Goal: Information Seeking & Learning: Find specific fact

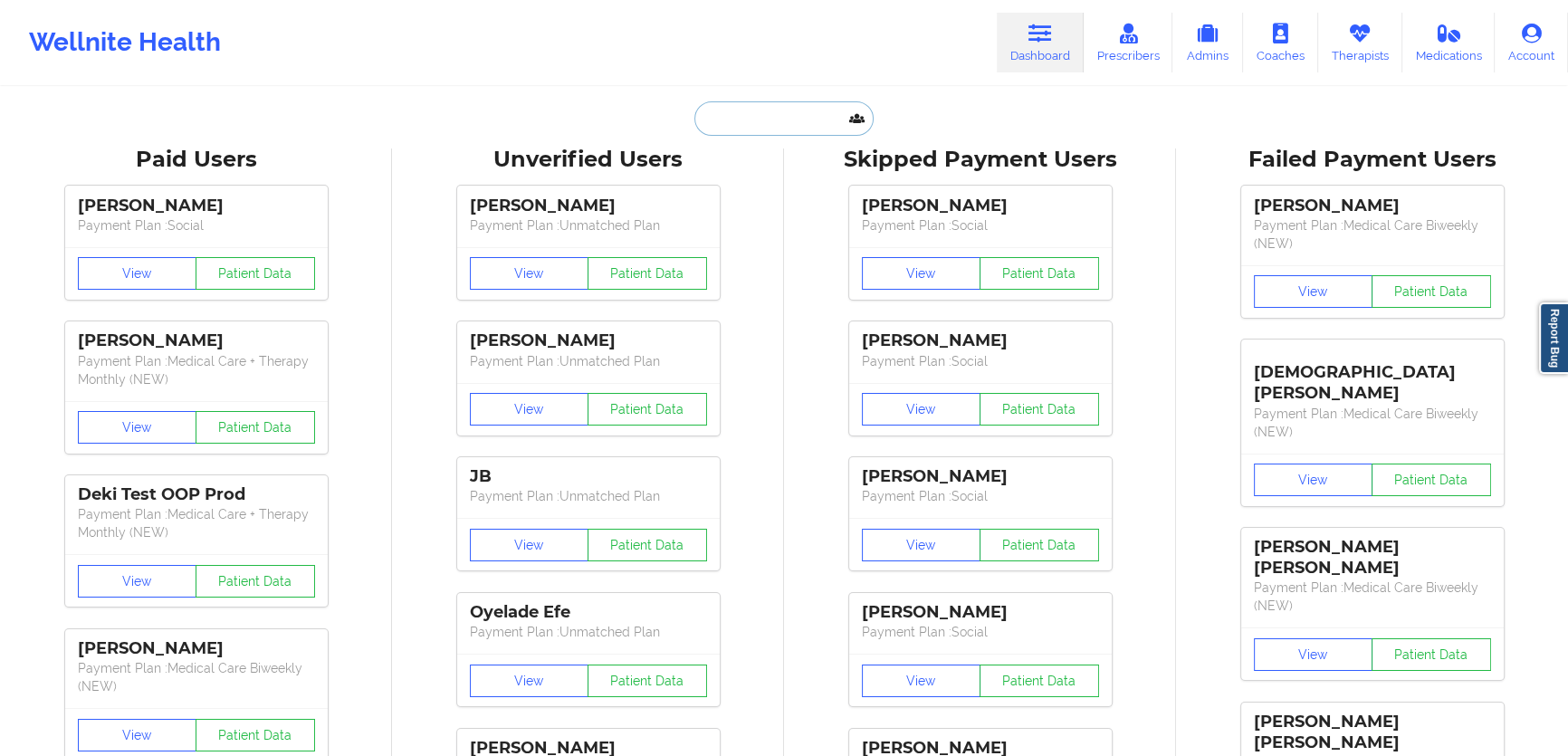
click at [822, 122] on input "text" at bounding box center [784, 118] width 179 height 34
paste input "[EMAIL_ADDRESS][DOMAIN_NAME]"
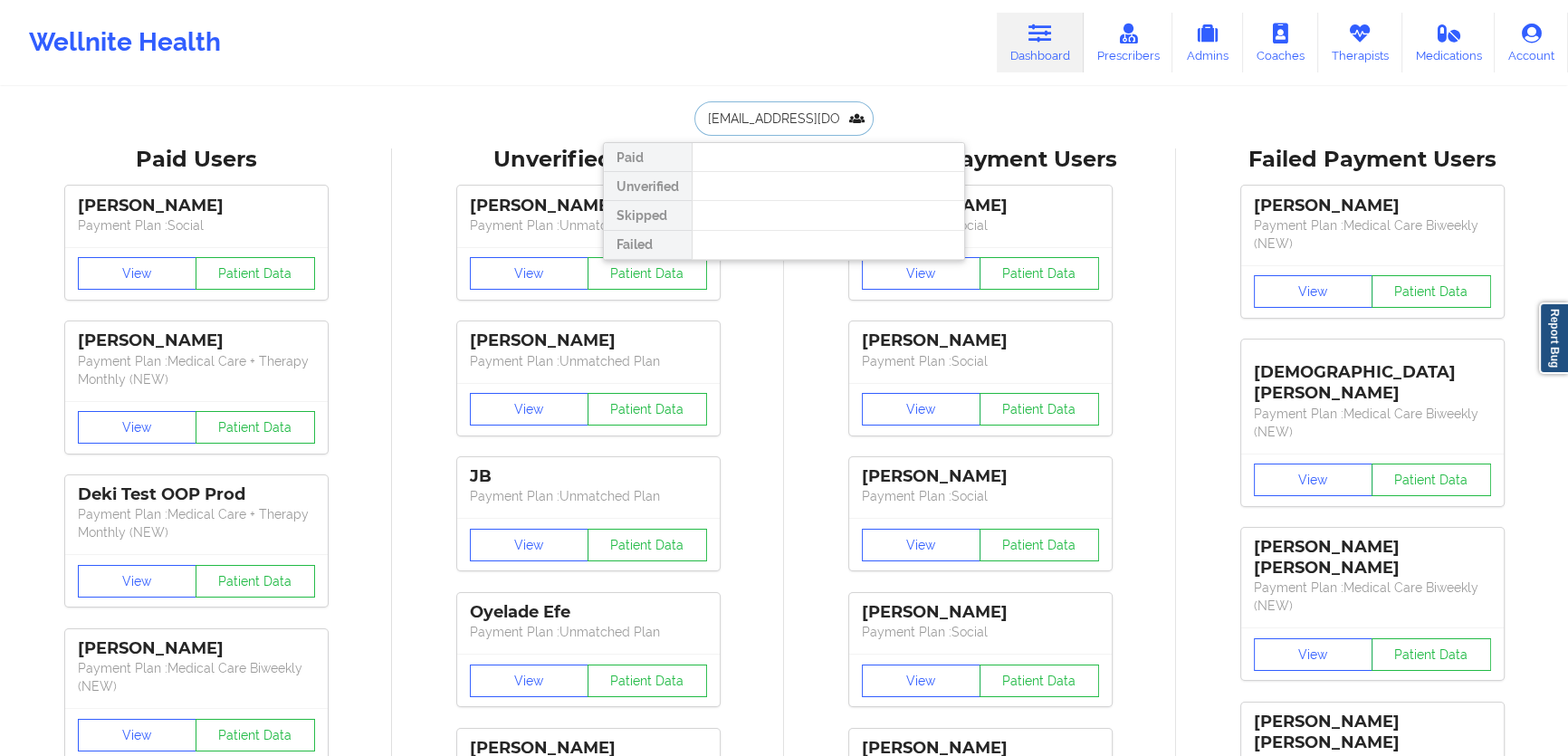
scroll to position [0, 19]
type input "[EMAIL_ADDRESS][DOMAIN_NAME]"
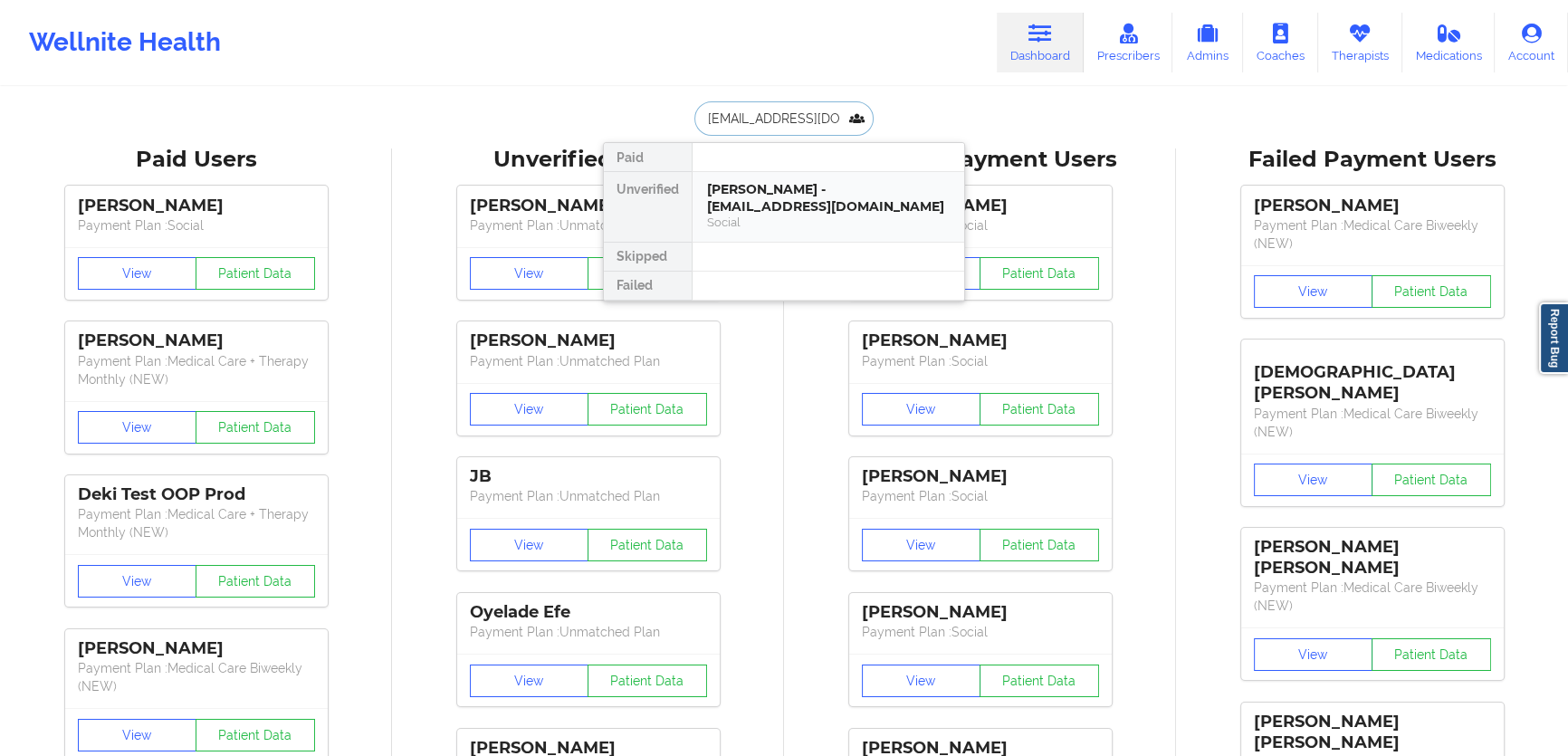
drag, startPoint x: 797, startPoint y: 213, endPoint x: 802, endPoint y: 195, distance: 18.7
click at [802, 195] on div "[PERSON_NAME] - [EMAIL_ADDRESS][DOMAIN_NAME]" at bounding box center [829, 198] width 243 height 33
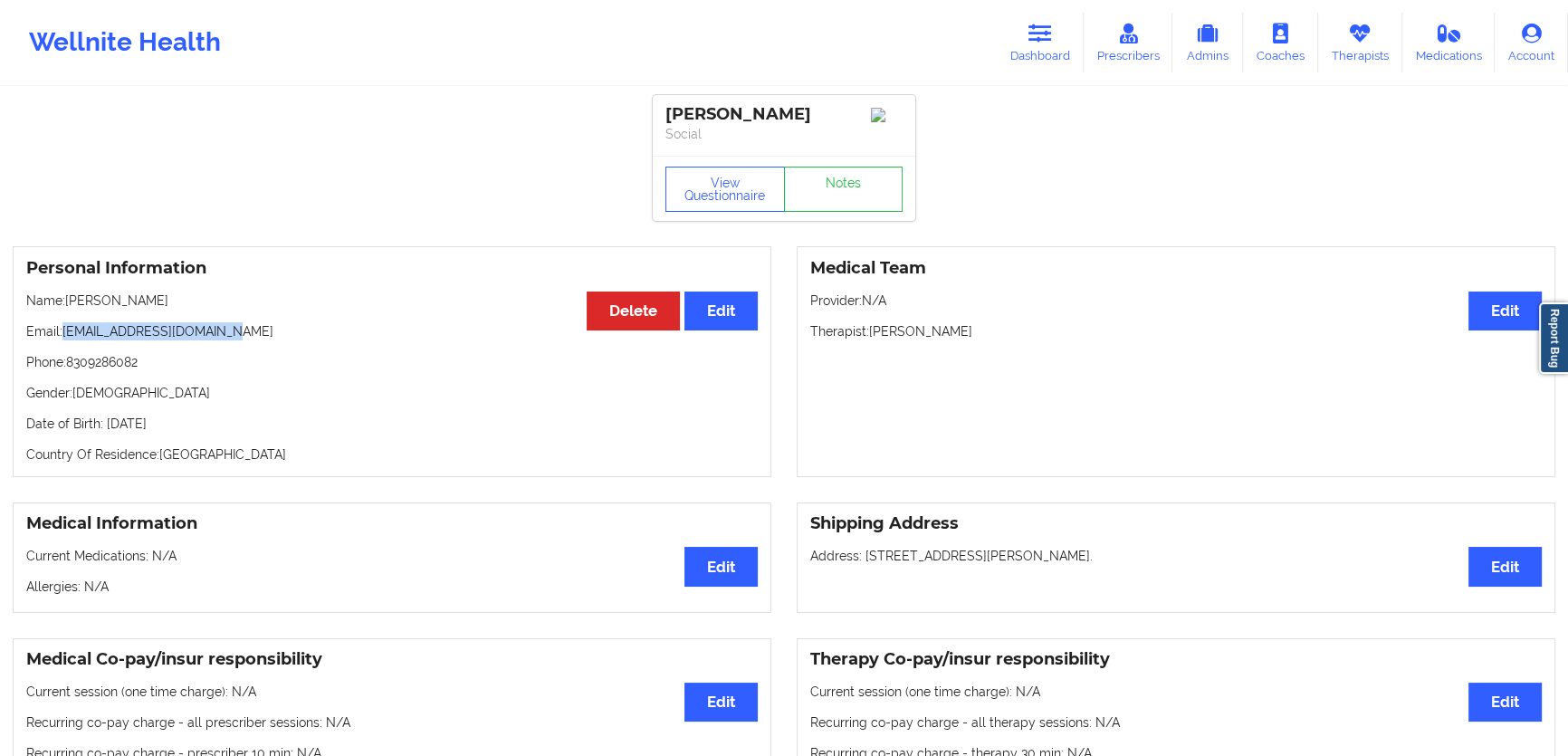
drag, startPoint x: 244, startPoint y: 337, endPoint x: 64, endPoint y: 336, distance: 180.0
click at [64, 336] on p "Email: [EMAIL_ADDRESS][DOMAIN_NAME]" at bounding box center [392, 332] width 732 height 19
copy p "[EMAIL_ADDRESS][DOMAIN_NAME]"
click at [646, 315] on button "Delete" at bounding box center [633, 311] width 93 height 39
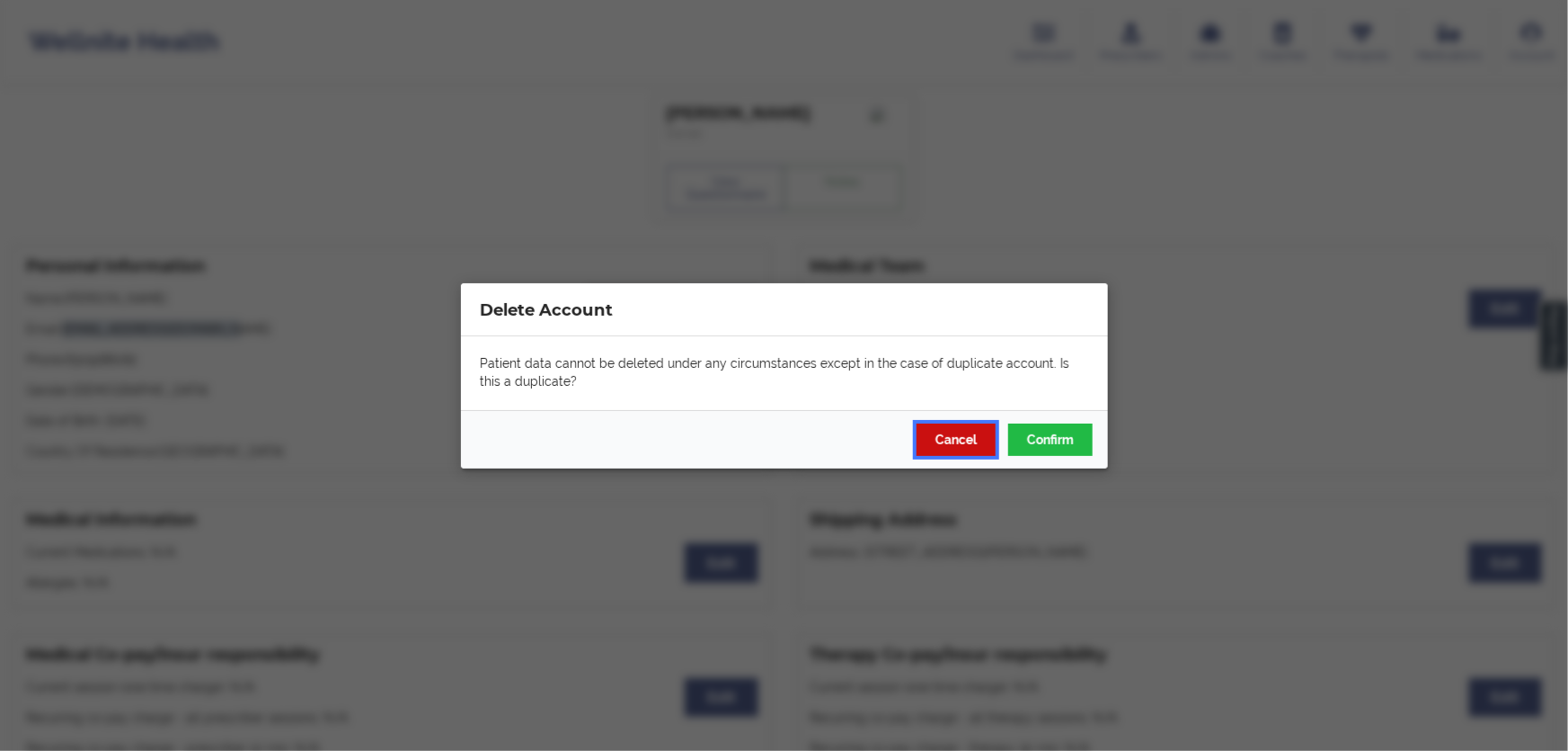
click at [955, 429] on button "Cancel" at bounding box center [954, 438] width 79 height 32
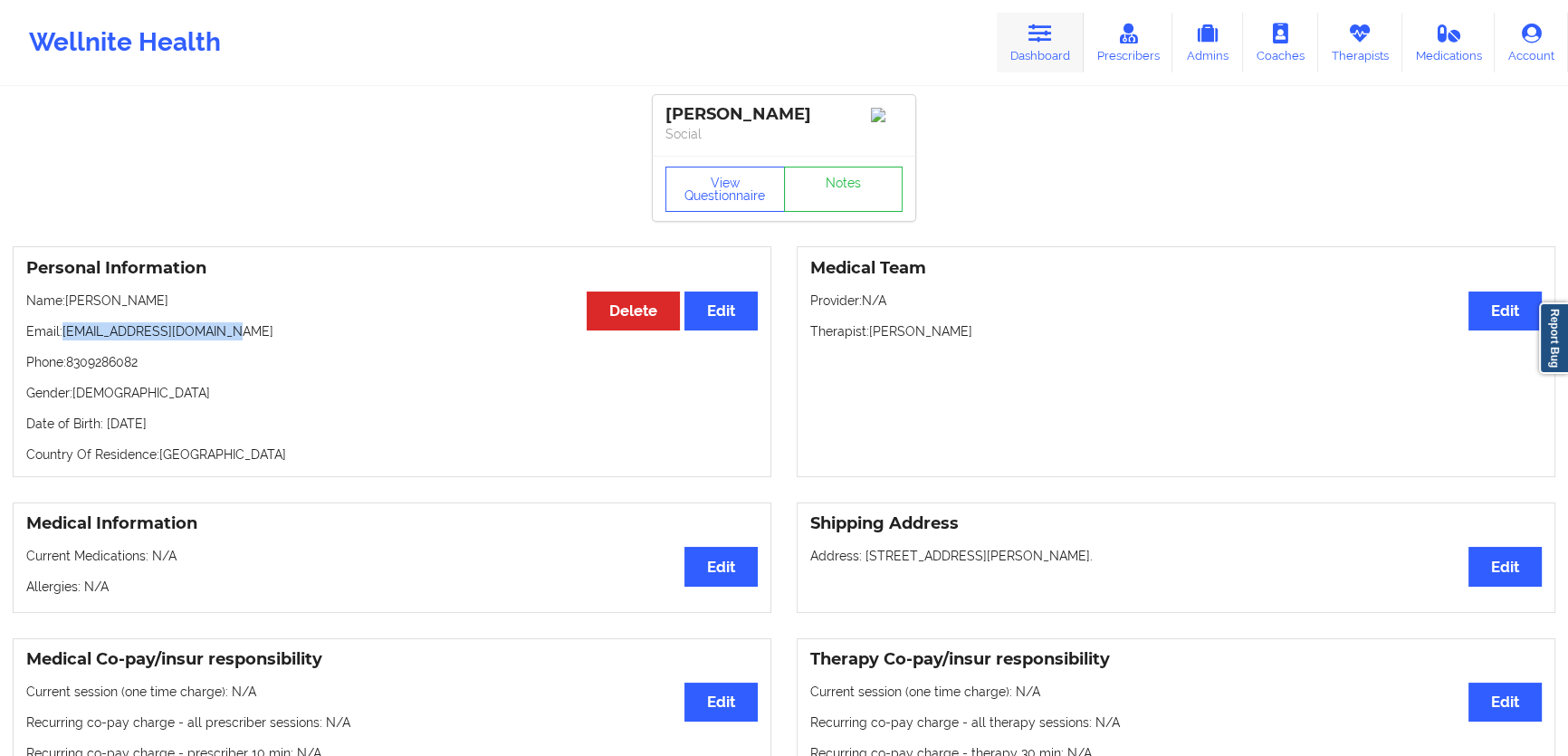
click at [1008, 41] on link "Dashboard" at bounding box center [1040, 42] width 87 height 60
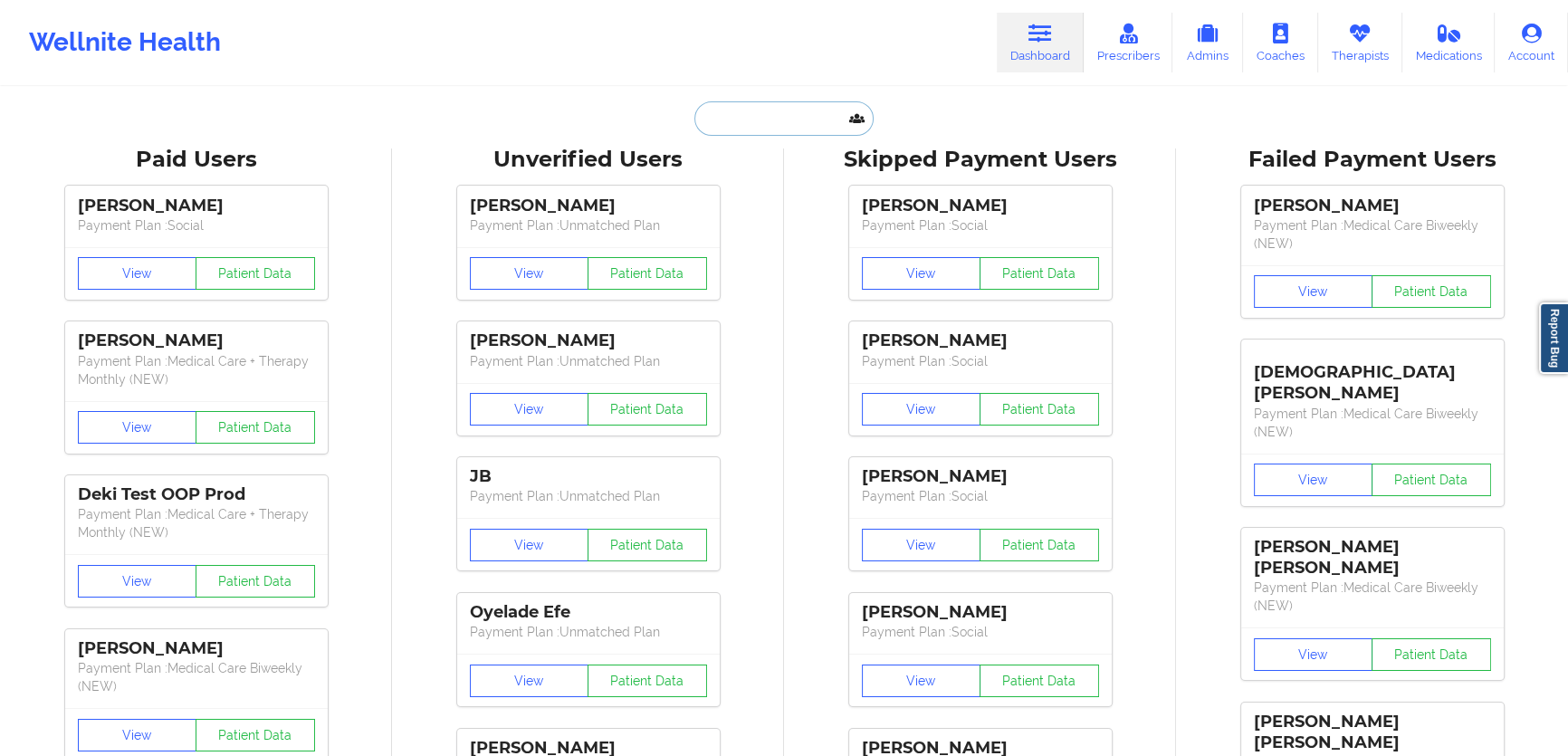
click at [822, 107] on input "text" at bounding box center [784, 118] width 179 height 34
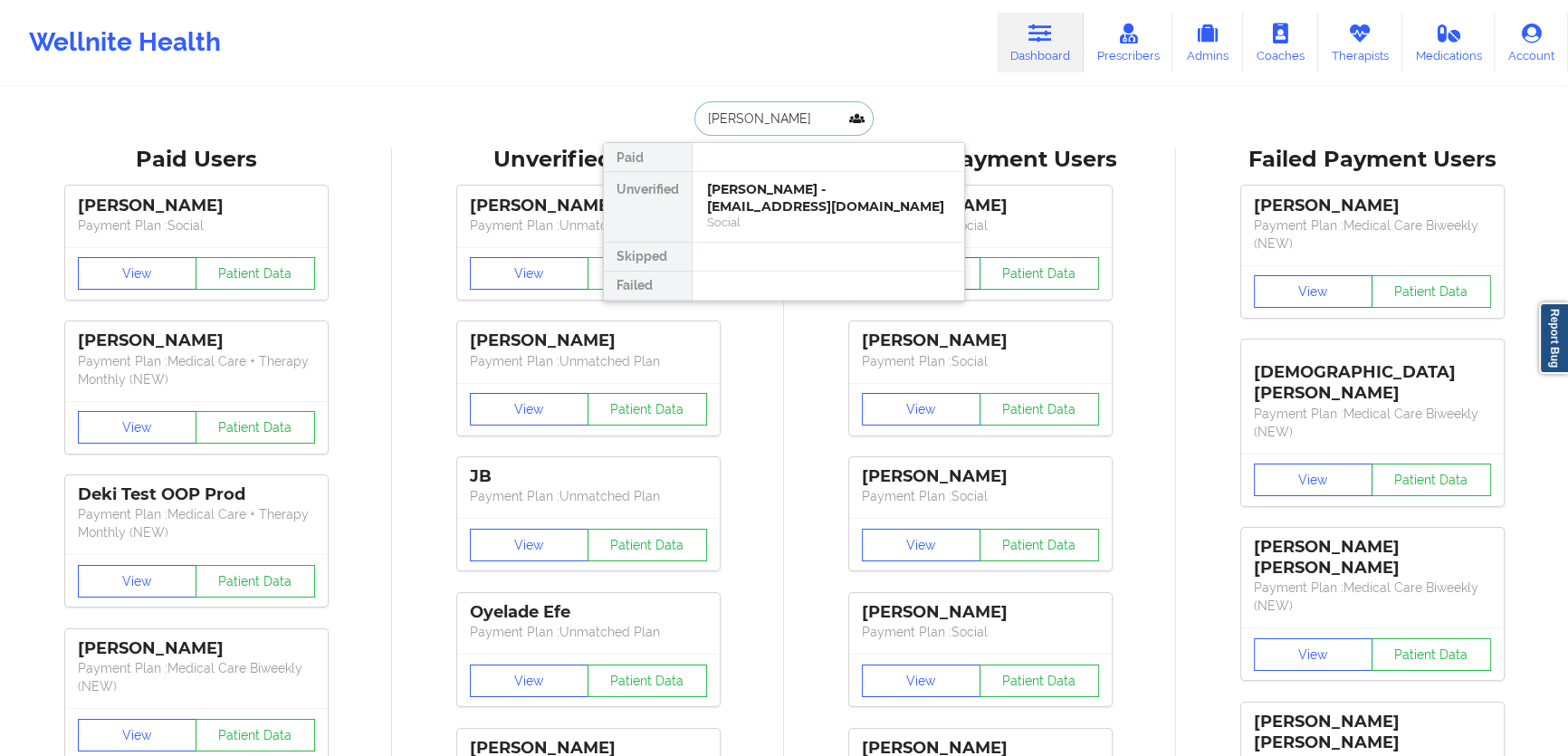
type input "[PERSON_NAME]"
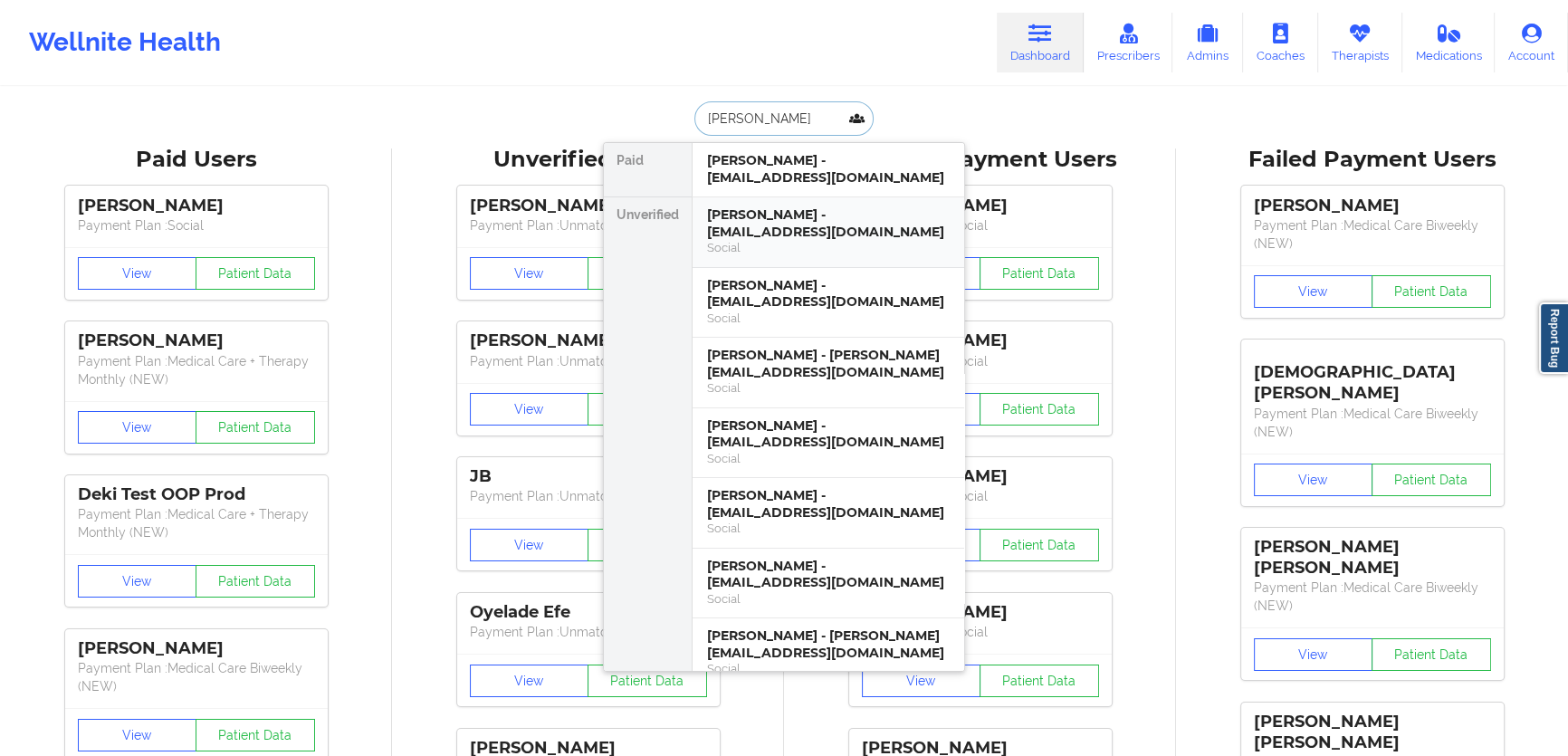
click at [830, 225] on div "[PERSON_NAME] - [EMAIL_ADDRESS][DOMAIN_NAME]" at bounding box center [829, 223] width 243 height 33
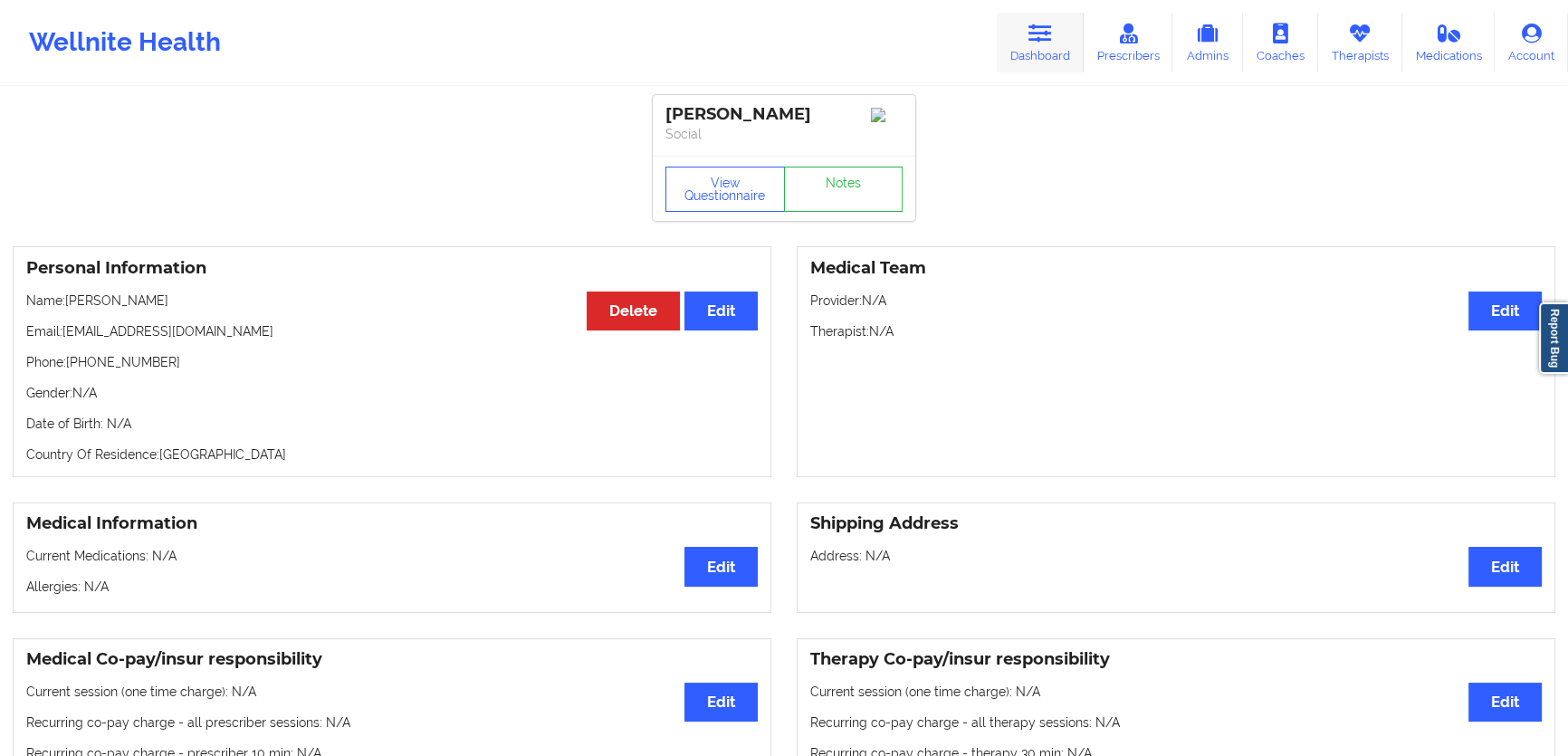
click at [1033, 71] on link "Dashboard" at bounding box center [1040, 42] width 87 height 60
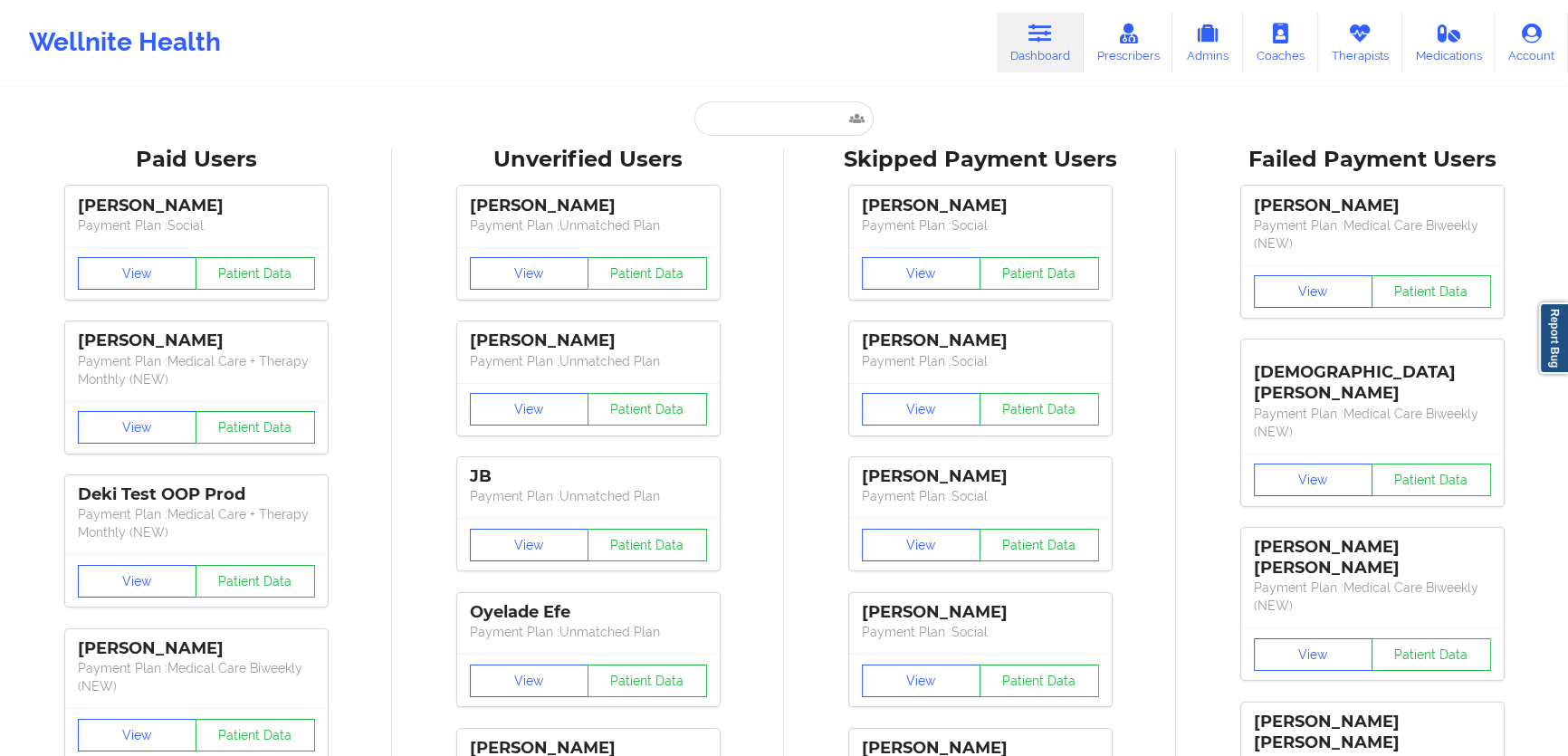
click at [1035, 57] on link "Dashboard" at bounding box center [1040, 42] width 87 height 60
click at [785, 102] on input "text" at bounding box center [784, 118] width 179 height 34
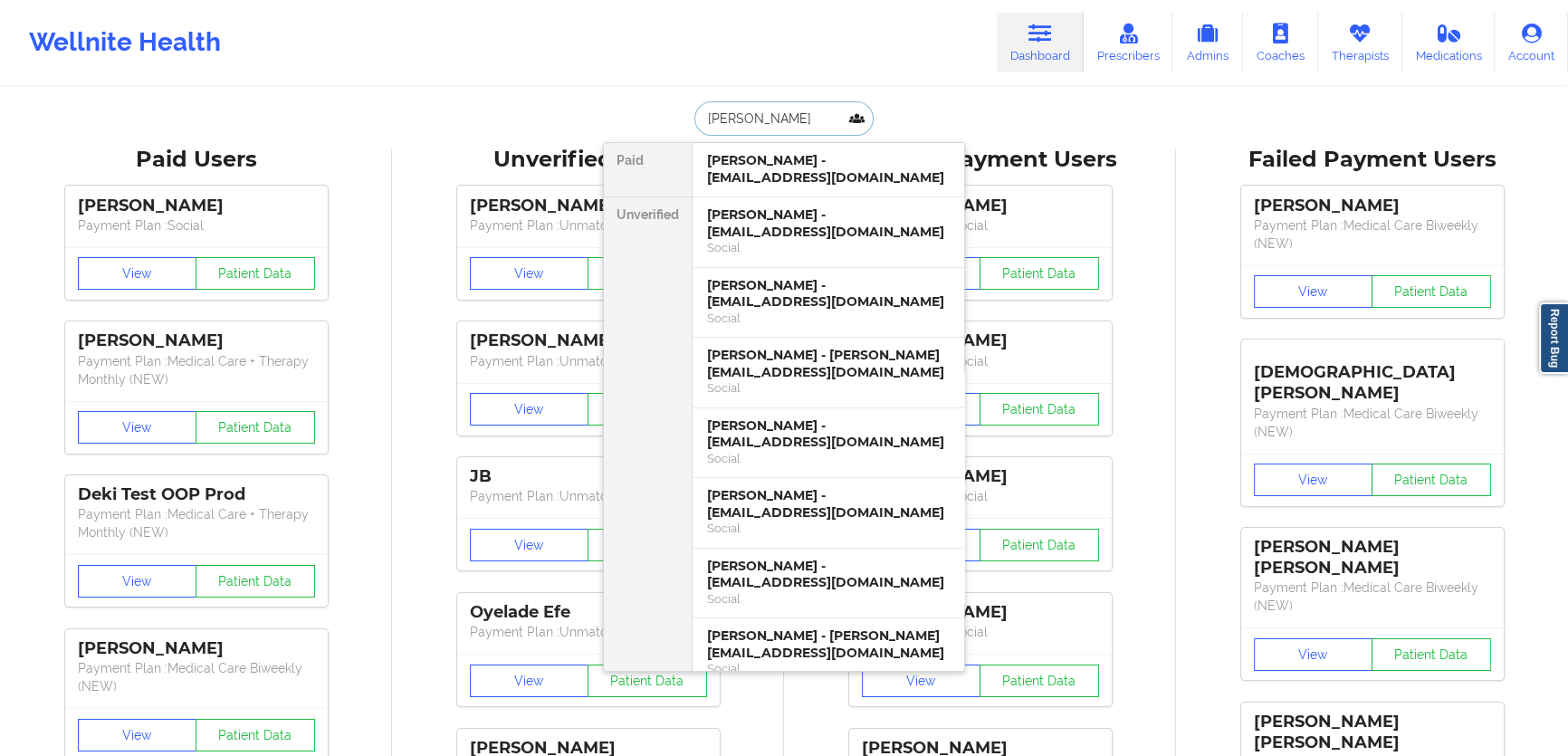
type input "[PERSON_NAME]"
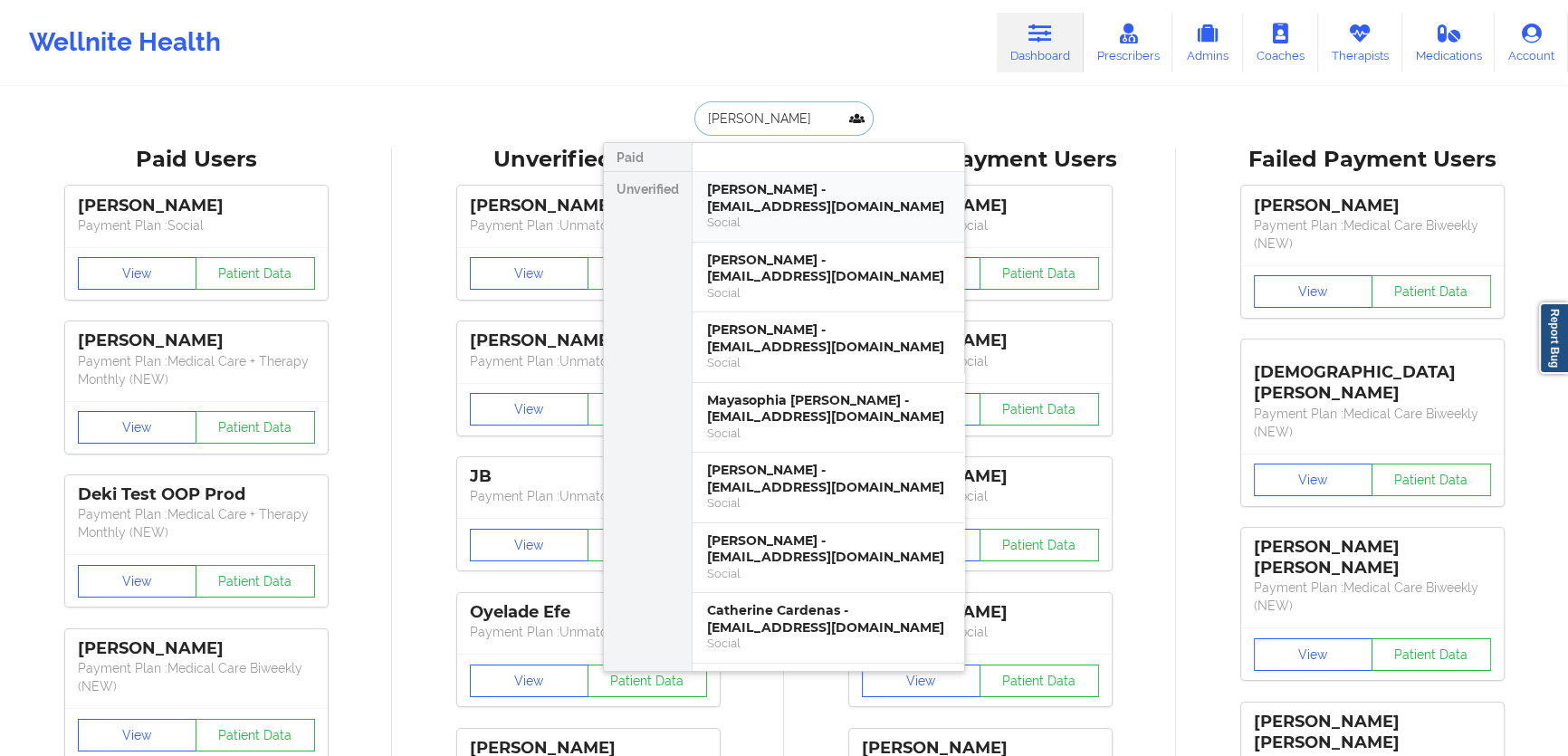
click at [833, 196] on div "[PERSON_NAME] - [EMAIL_ADDRESS][DOMAIN_NAME]" at bounding box center [829, 198] width 243 height 33
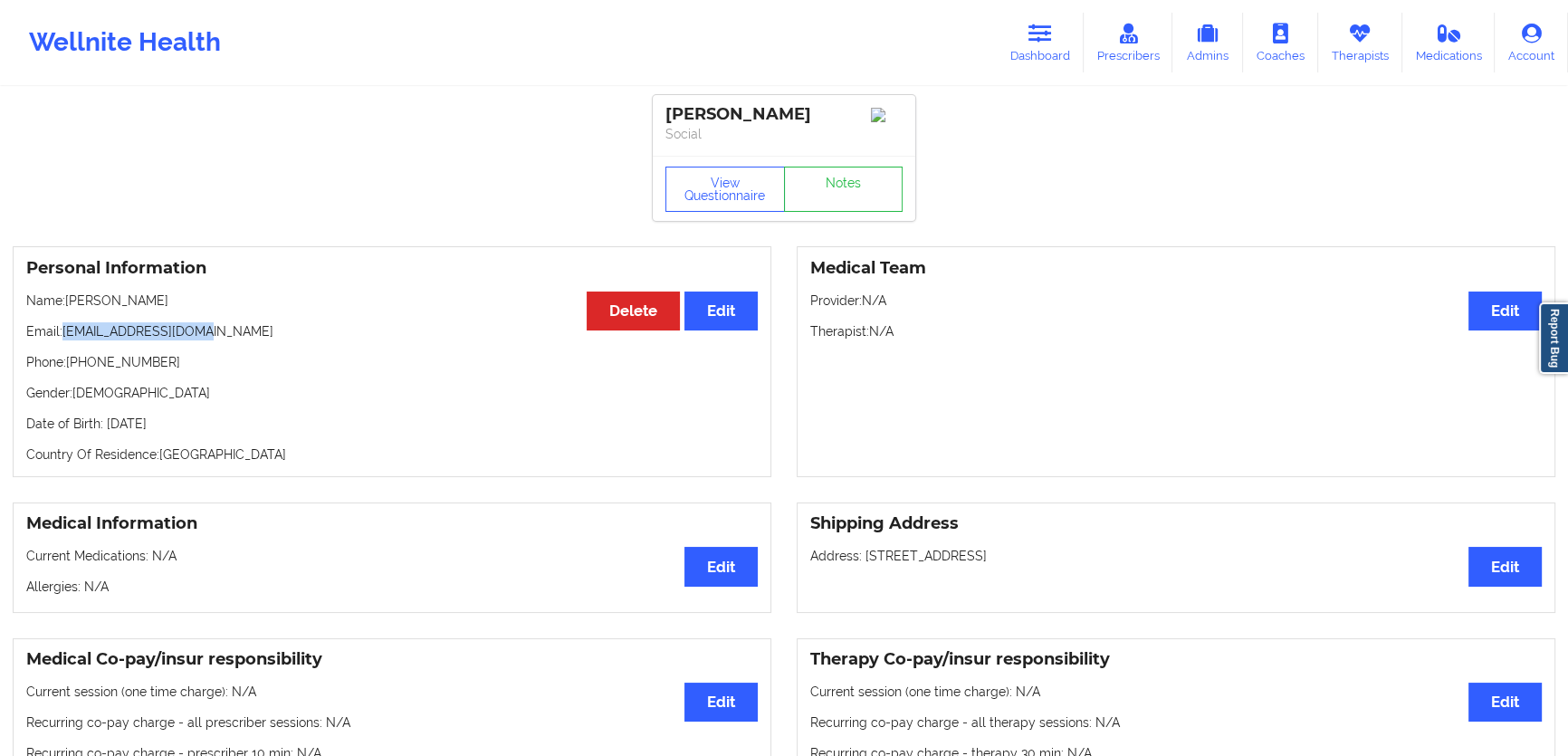
drag, startPoint x: 234, startPoint y: 320, endPoint x: 66, endPoint y: 332, distance: 168.4
click at [66, 332] on div "Personal Information Edit Delete Name: [PERSON_NAME] Email: [EMAIL_ADDRESS][DOM…" at bounding box center [392, 362] width 759 height 231
copy p "[EMAIL_ADDRESS][DOMAIN_NAME]"
